Goal: Transaction & Acquisition: Purchase product/service

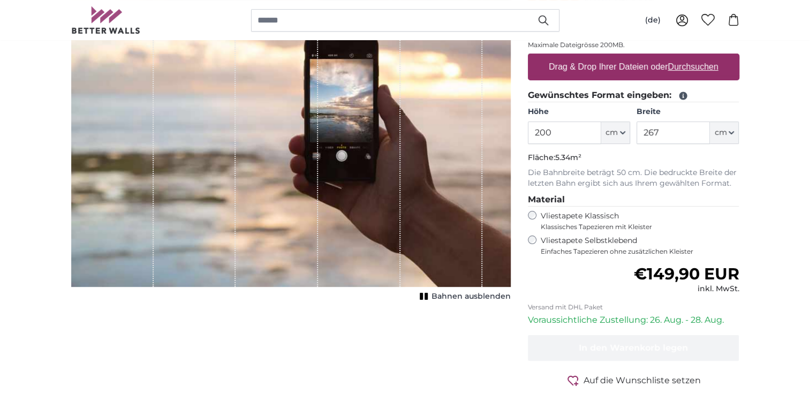
scroll to position [156, 0]
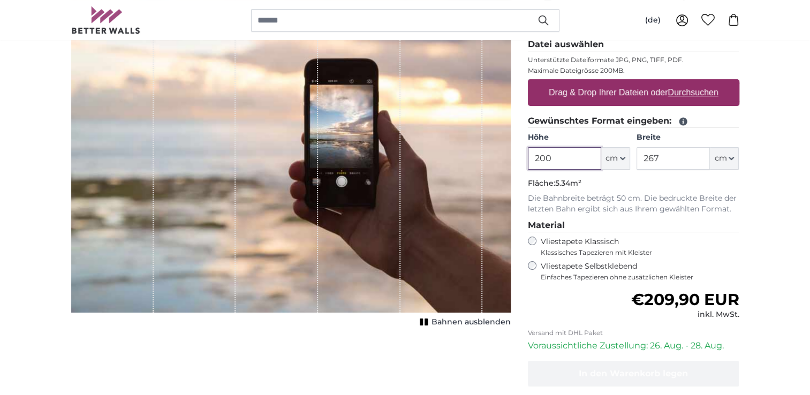
drag, startPoint x: 570, startPoint y: 155, endPoint x: 508, endPoint y: 168, distance: 64.0
click at [509, 168] on product-detail "Abbrechen Bild zuschneiden Bahnen ausblenden Eigenes Foto als Tapete Nr. WQ553 …" at bounding box center [406, 216] width 686 height 500
type input "245"
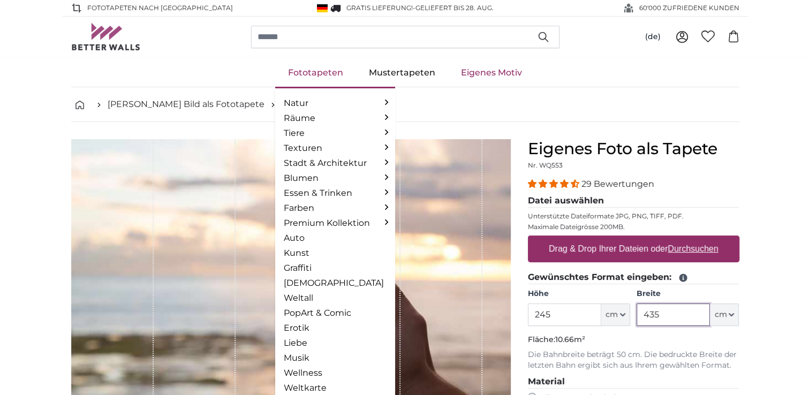
type input "435"
click at [319, 74] on link "Fototapeten" at bounding box center [315, 73] width 81 height 28
